Goal: Information Seeking & Learning: Learn about a topic

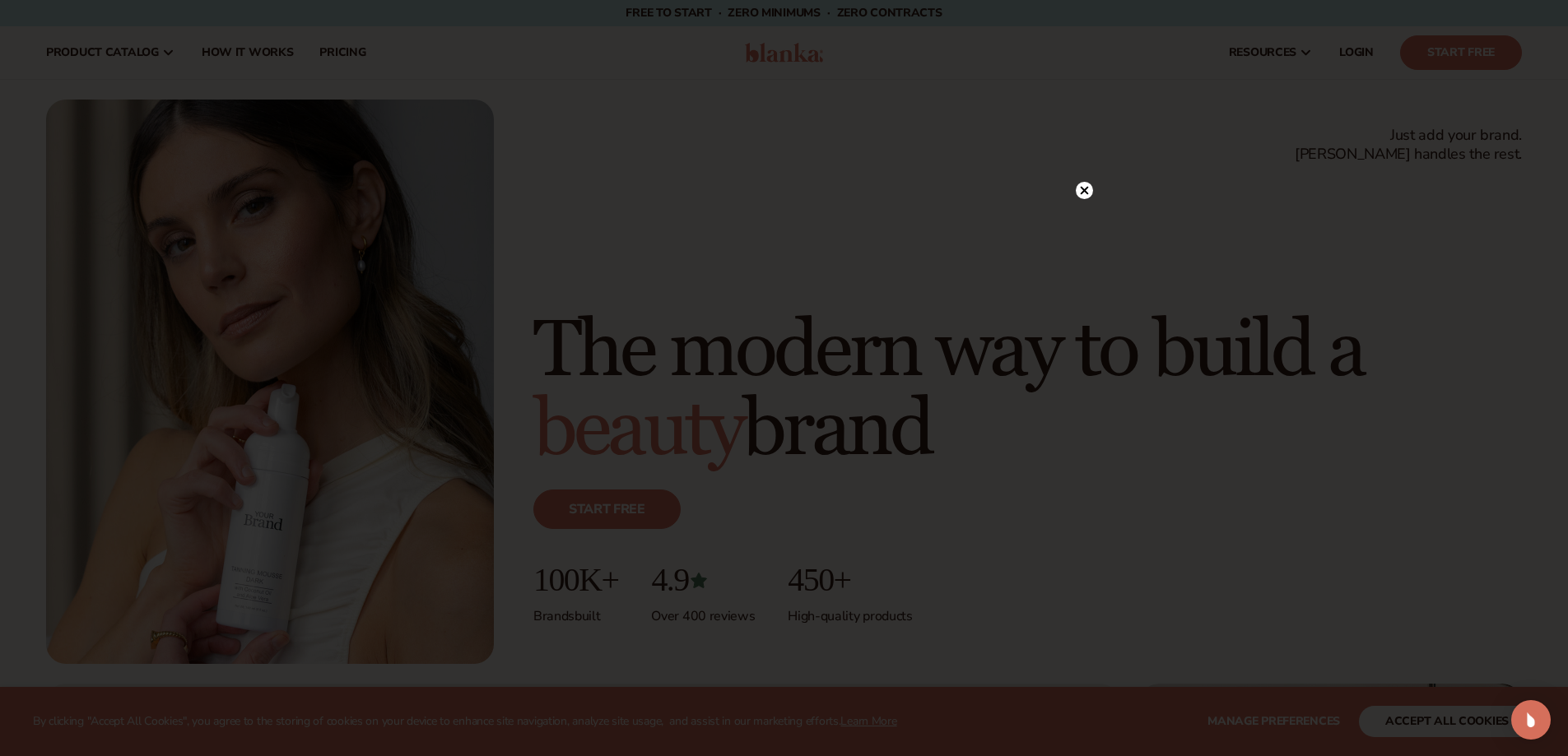
click at [1082, 189] on icon at bounding box center [1084, 191] width 9 height 9
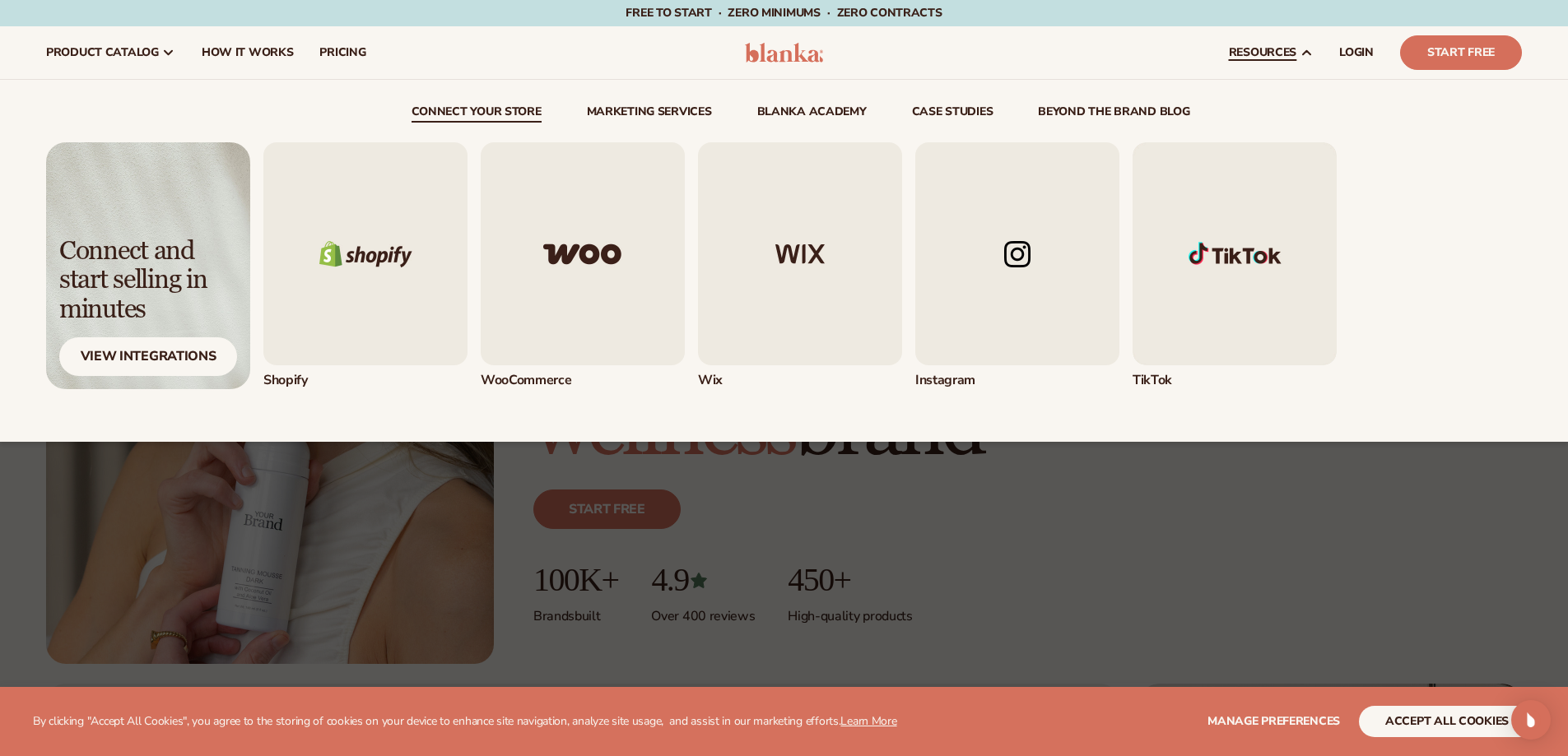
click at [1254, 45] on div "resources connect your store Marketing services" at bounding box center [1272, 52] width 110 height 52
click at [575, 222] on img "2 / 5" at bounding box center [582, 254] width 204 height 223
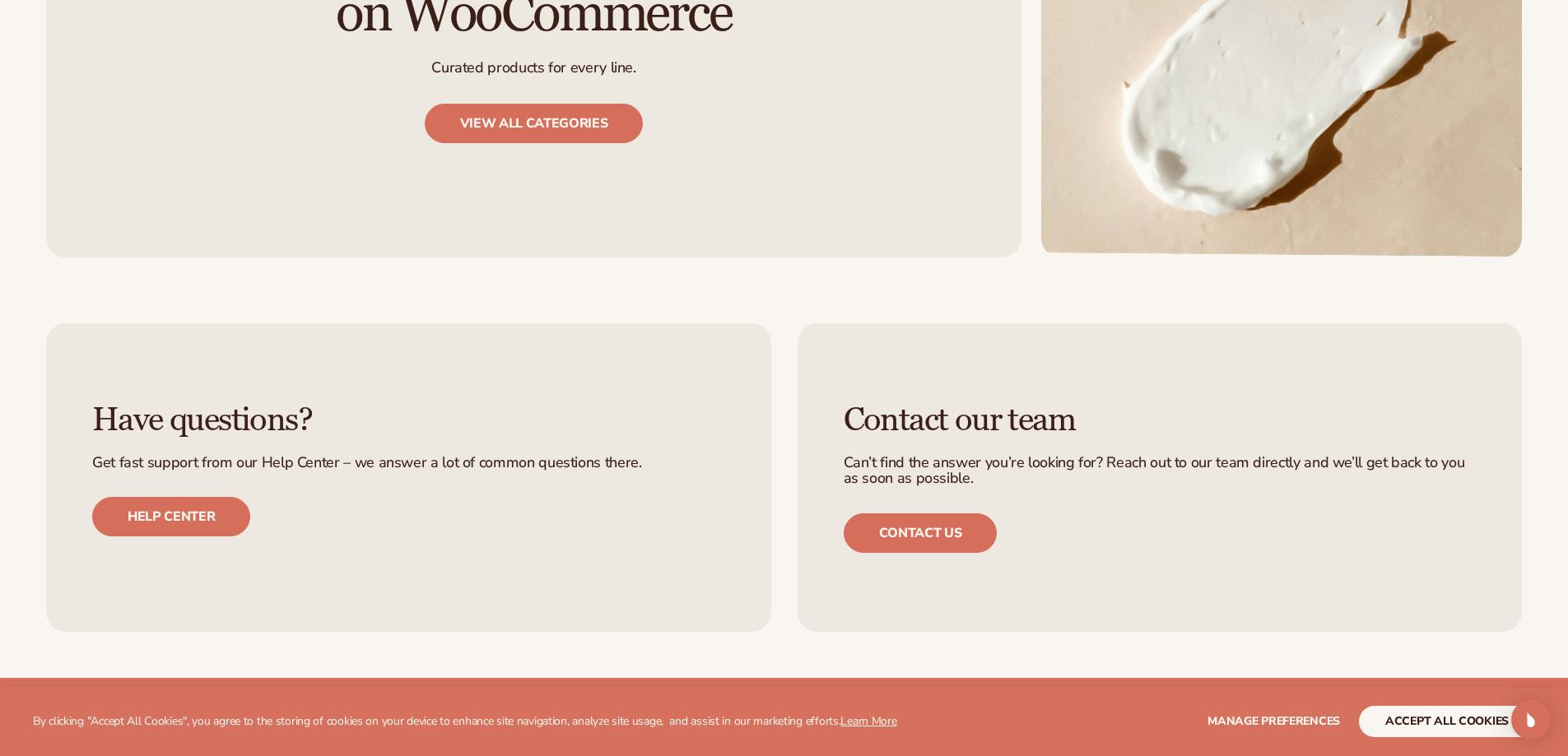
scroll to position [1892, 0]
